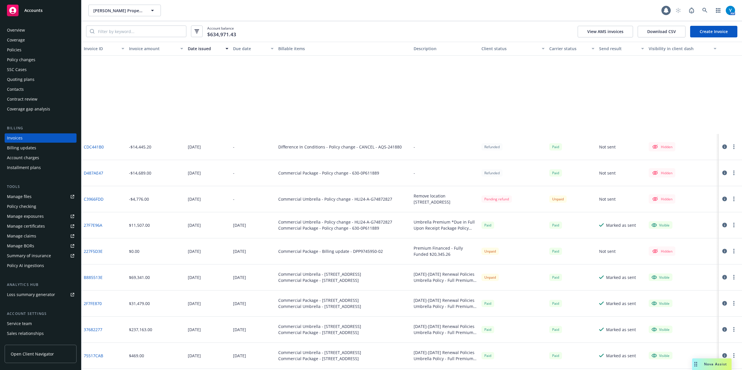
scroll to position [116, 0]
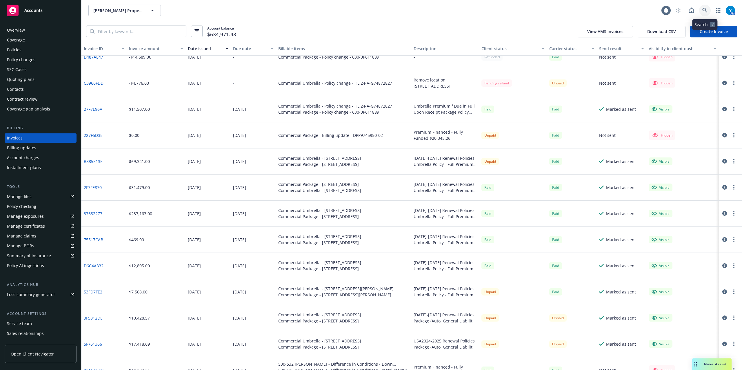
click at [703, 9] on icon at bounding box center [704, 10] width 5 height 5
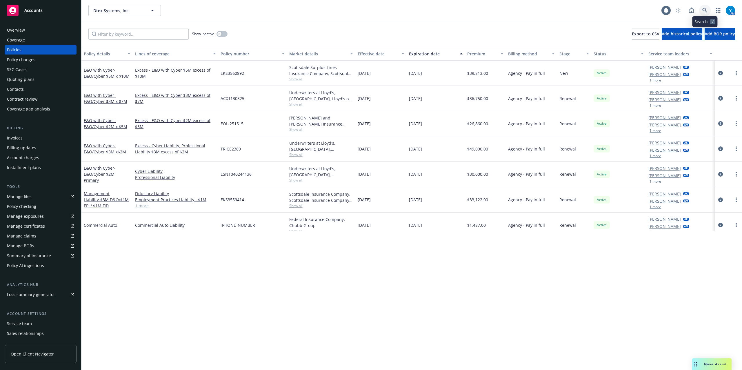
click at [704, 8] on icon at bounding box center [704, 10] width 5 height 5
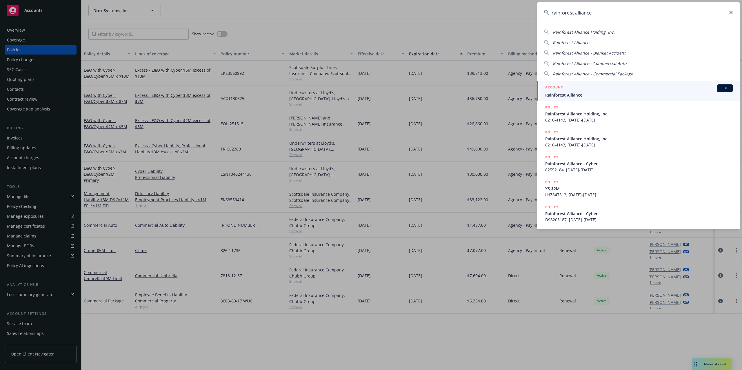
type input "rainforest alliance"
click at [597, 92] on span "Rainforest Alliance" at bounding box center [639, 95] width 188 height 6
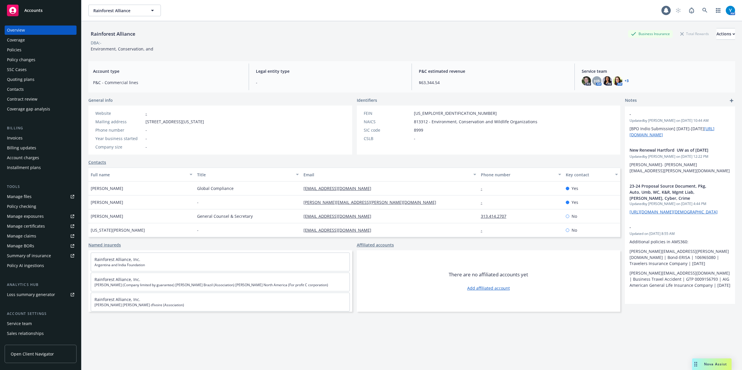
click at [18, 51] on div "Policies" at bounding box center [14, 49] width 14 height 9
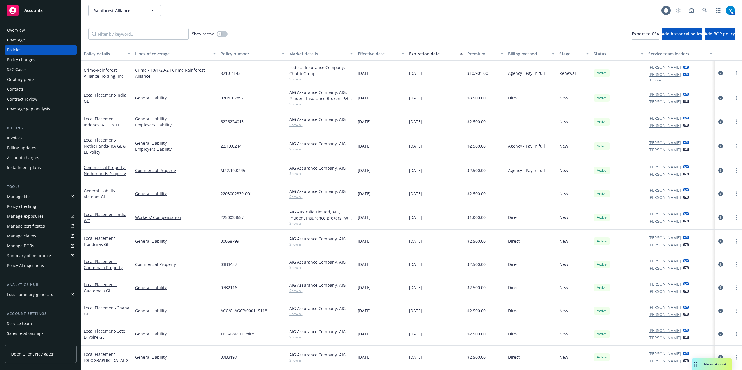
click at [39, 28] on div "Overview" at bounding box center [40, 30] width 67 height 9
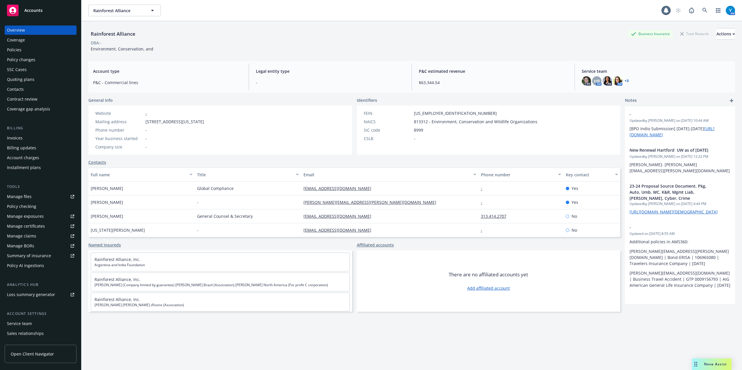
click at [625, 81] on link "+ 3" at bounding box center [627, 80] width 4 height 3
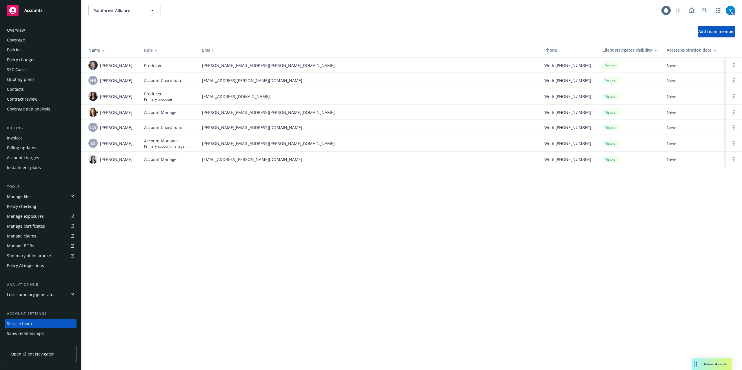
scroll to position [28, 0]
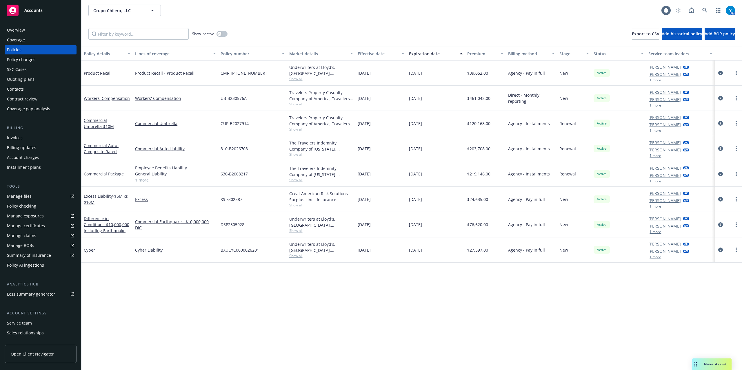
drag, startPoint x: 0, startPoint y: 0, endPoint x: 24, endPoint y: 62, distance: 66.2
click at [22, 63] on div "Policy changes" at bounding box center [21, 59] width 28 height 9
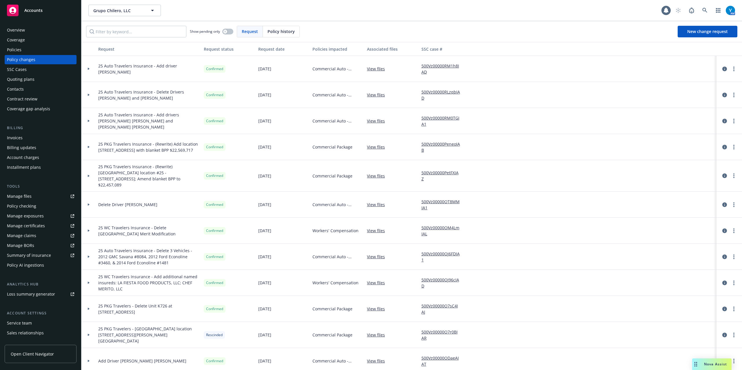
click at [89, 256] on icon at bounding box center [89, 257] width 2 height 2
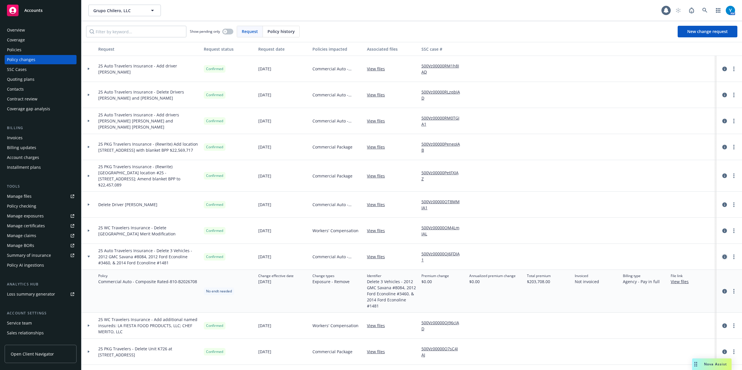
click at [722, 255] on icon "circleInformation" at bounding box center [724, 257] width 5 height 5
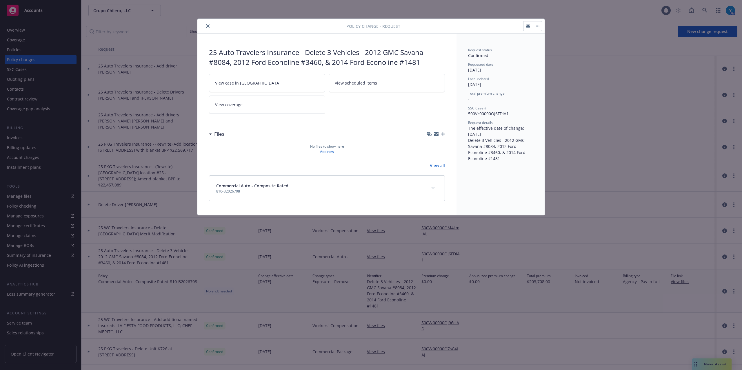
click at [208, 24] on icon "close" at bounding box center [207, 25] width 3 height 3
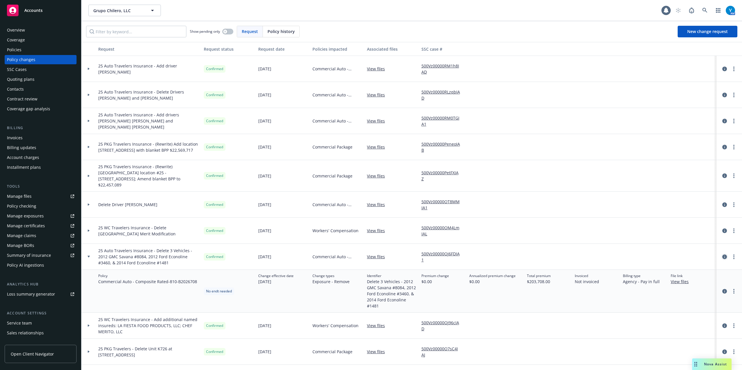
click at [722, 255] on icon "circleInformation" at bounding box center [724, 257] width 5 height 5
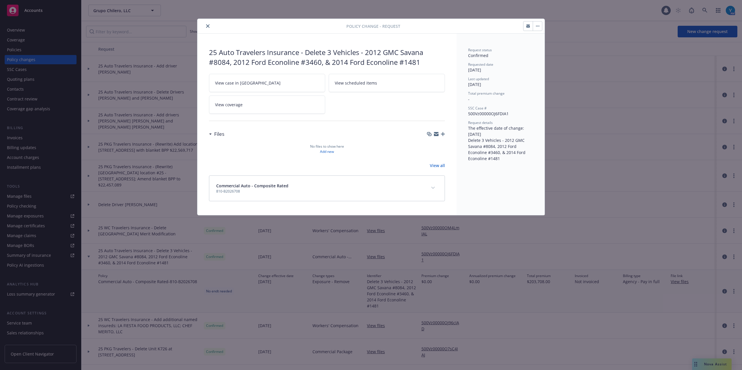
click at [207, 26] on icon "close" at bounding box center [207, 25] width 3 height 3
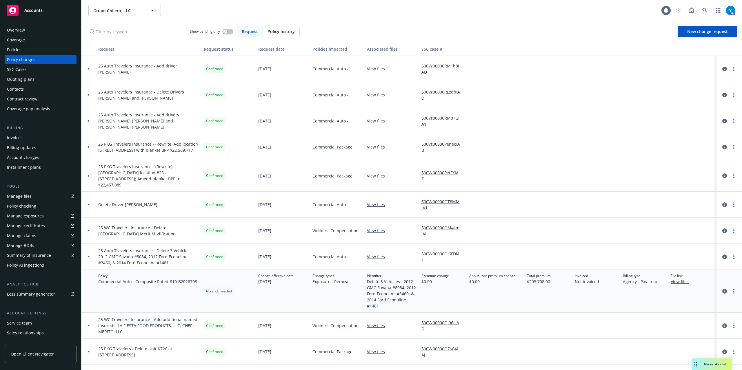
click at [722, 289] on icon "circleInformation" at bounding box center [724, 291] width 5 height 5
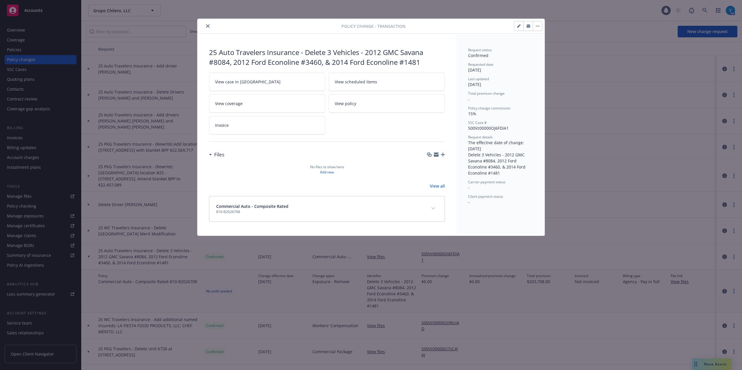
click at [208, 26] on icon "close" at bounding box center [207, 25] width 3 height 3
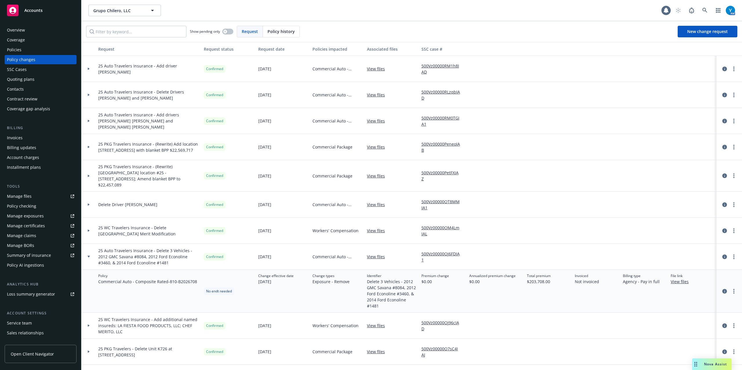
click at [89, 256] on icon at bounding box center [89, 257] width 2 height 2
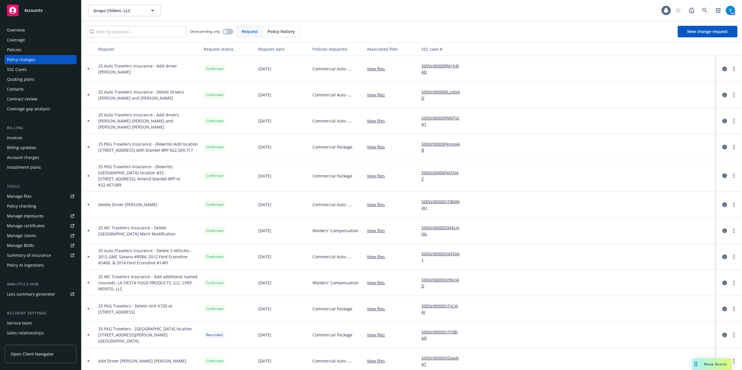
click at [722, 255] on icon "circleInformation" at bounding box center [724, 257] width 5 height 5
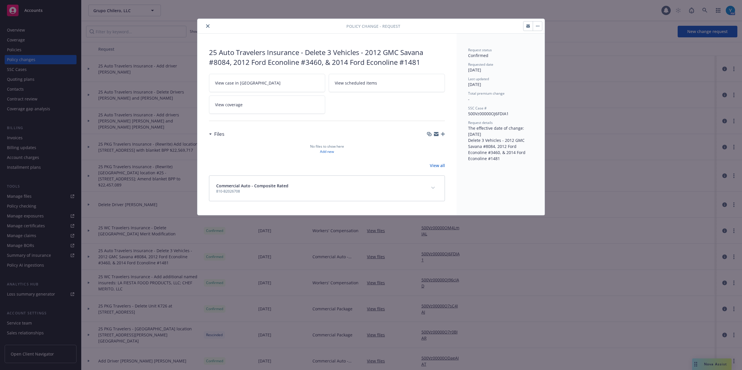
click at [260, 83] on link "View case in SSC" at bounding box center [267, 83] width 116 height 18
drag, startPoint x: 208, startPoint y: 27, endPoint x: 216, endPoint y: 25, distance: 8.0
click at [208, 27] on icon "close" at bounding box center [207, 25] width 3 height 3
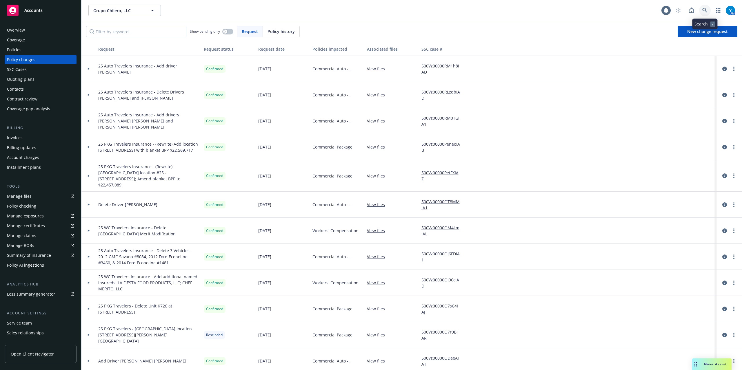
click at [706, 10] on icon at bounding box center [704, 10] width 5 height 5
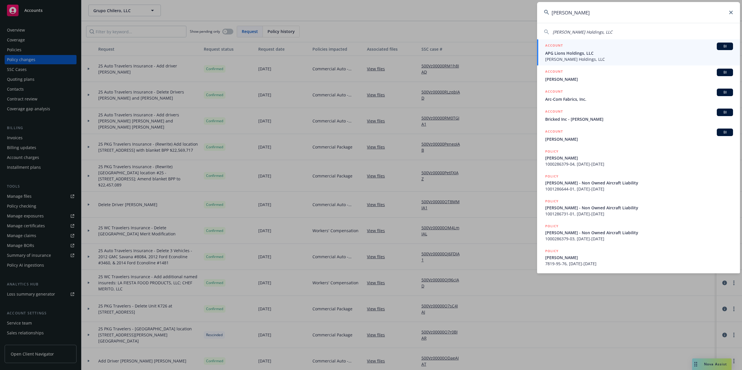
type input "stinson"
click at [569, 54] on span "APG Lions Holdings, LLC" at bounding box center [639, 53] width 188 height 6
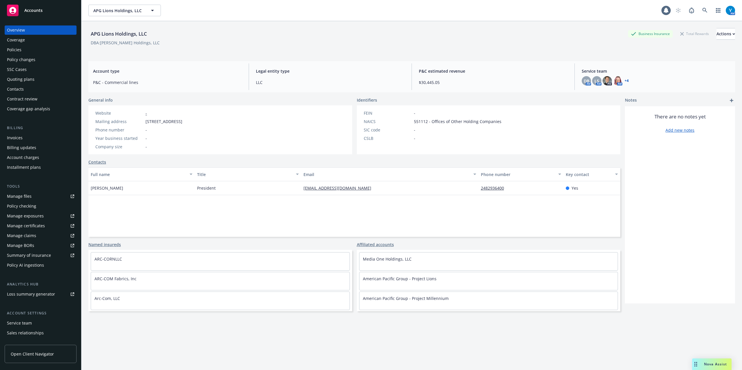
click at [13, 48] on div "Policies" at bounding box center [14, 49] width 14 height 9
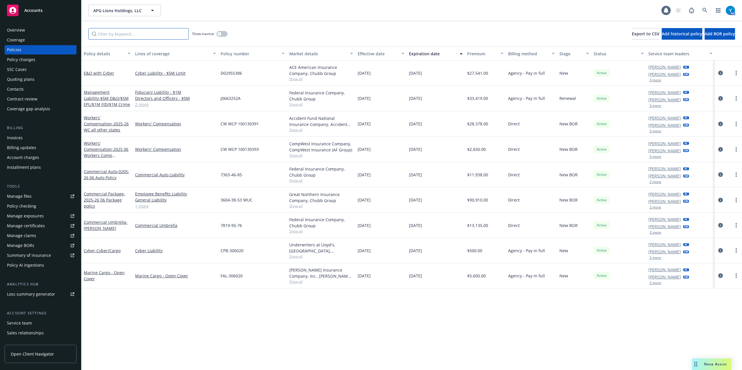
click at [154, 34] on input "Filter by keyword..." at bounding box center [138, 34] width 100 height 12
click at [301, 130] on span "Show all" at bounding box center [321, 130] width 64 height 5
click at [376, 144] on div "06/16/2025" at bounding box center [380, 150] width 51 height 26
click at [297, 155] on span "Show all" at bounding box center [321, 155] width 64 height 5
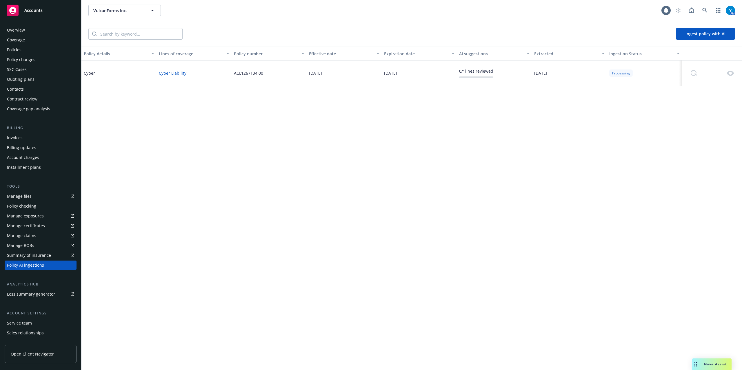
scroll to position [27, 0]
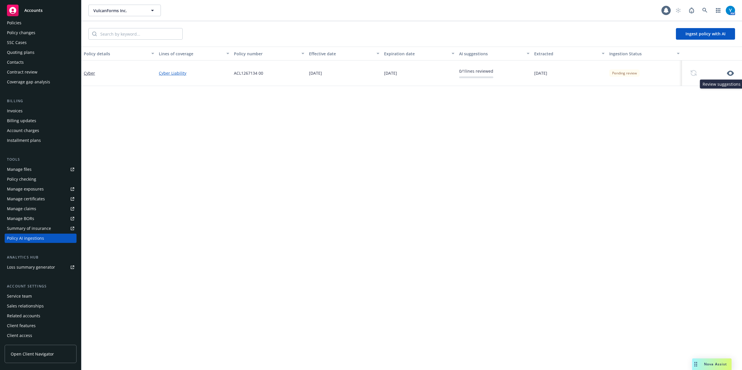
click at [731, 75] on icon "button" at bounding box center [730, 73] width 7 height 5
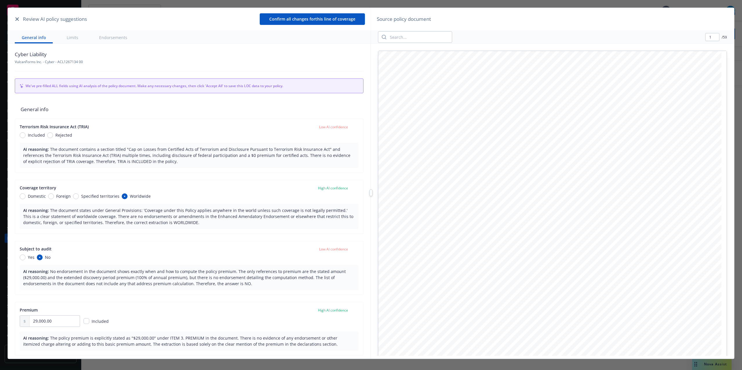
scroll to position [282, 0]
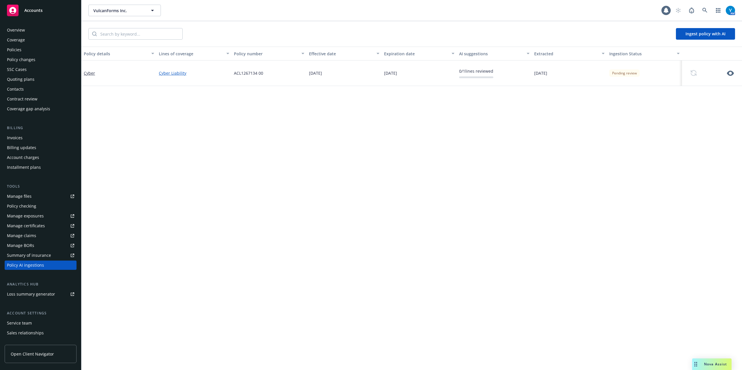
scroll to position [27, 0]
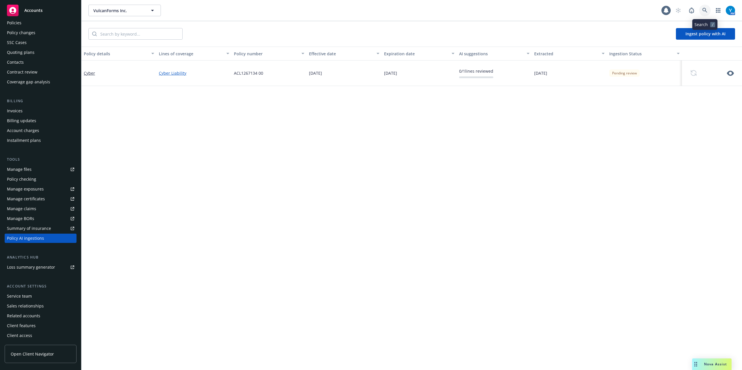
click at [702, 9] on icon at bounding box center [704, 10] width 5 height 5
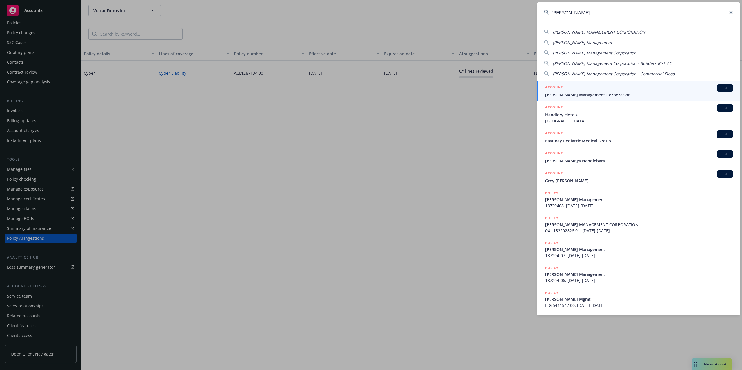
type input "[PERSON_NAME]"
click at [601, 89] on div "ACCOUNT BI" at bounding box center [639, 88] width 188 height 8
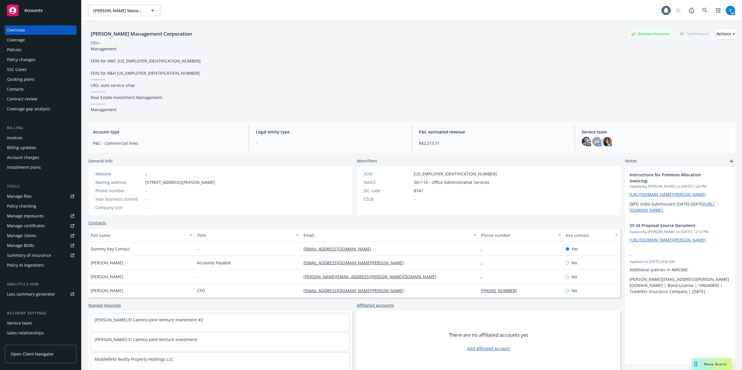
click at [20, 83] on div "Quoting plans" at bounding box center [21, 79] width 28 height 9
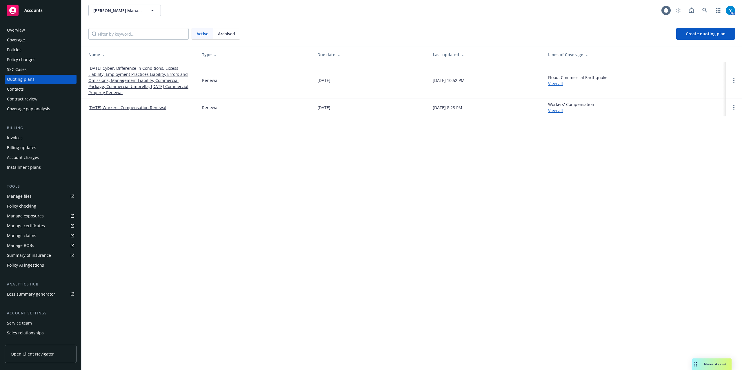
click at [121, 79] on link "[DATE] Cyber, Difference in Conditions, Excess Liability, Employment Practices …" at bounding box center [140, 80] width 104 height 30
